Goal: Task Accomplishment & Management: Manage account settings

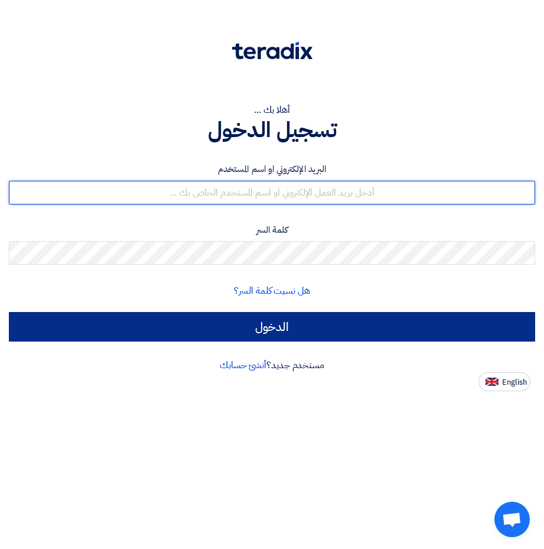
type input "[EMAIL_ADDRESS][DOMAIN_NAME]"
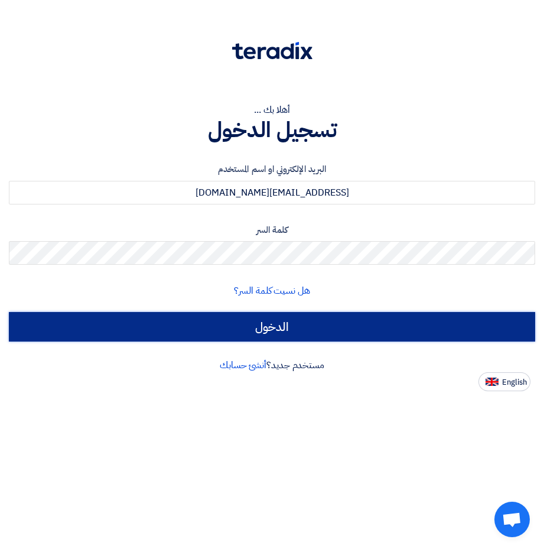
click at [275, 324] on input "الدخول" at bounding box center [272, 327] width 526 height 30
